Goal: Use online tool/utility: Use online tool/utility

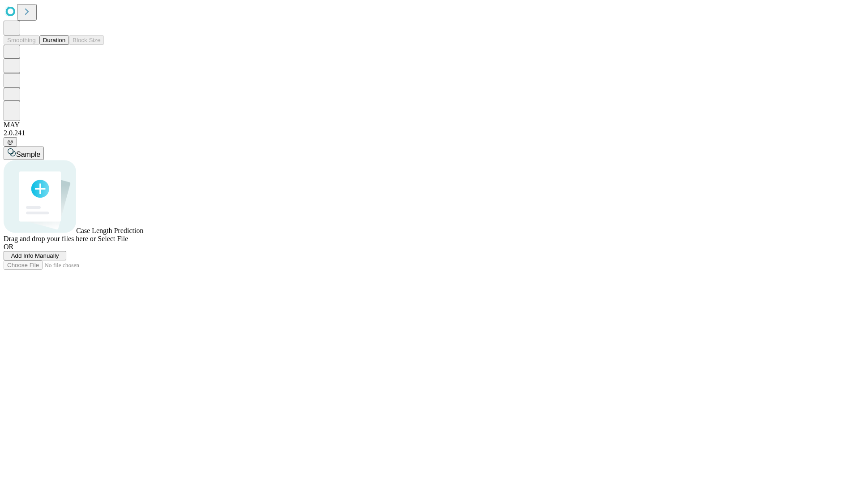
click at [65, 45] on button "Duration" at bounding box center [54, 39] width 30 height 9
click at [128, 242] on span "Select File" at bounding box center [113, 239] width 30 height 8
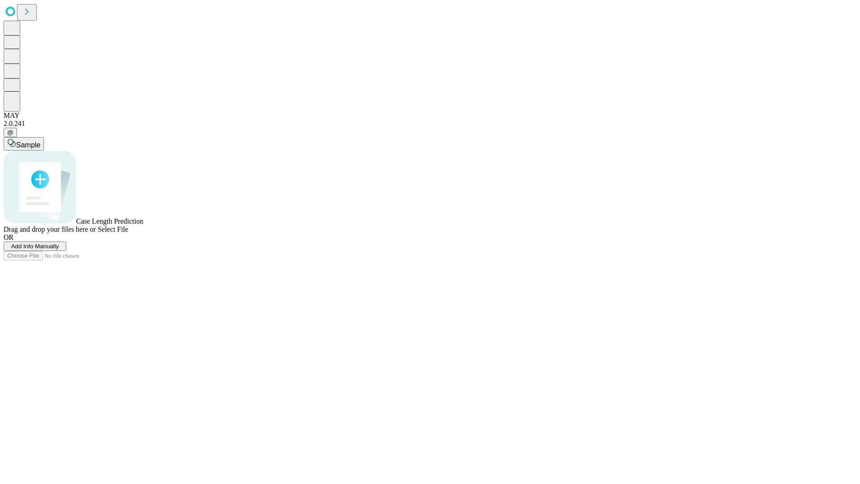
click at [128, 233] on span "Select File" at bounding box center [113, 229] width 30 height 8
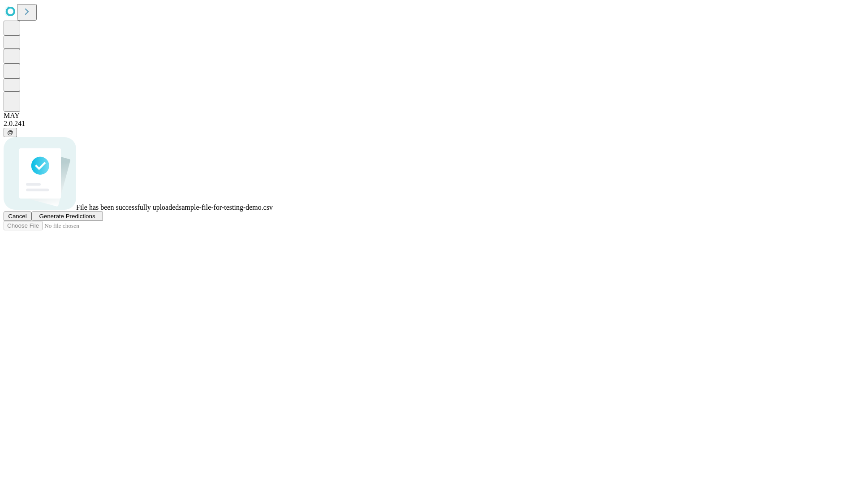
click at [95, 220] on span "Generate Predictions" at bounding box center [67, 216] width 56 height 7
